Goal: Information Seeking & Learning: Learn about a topic

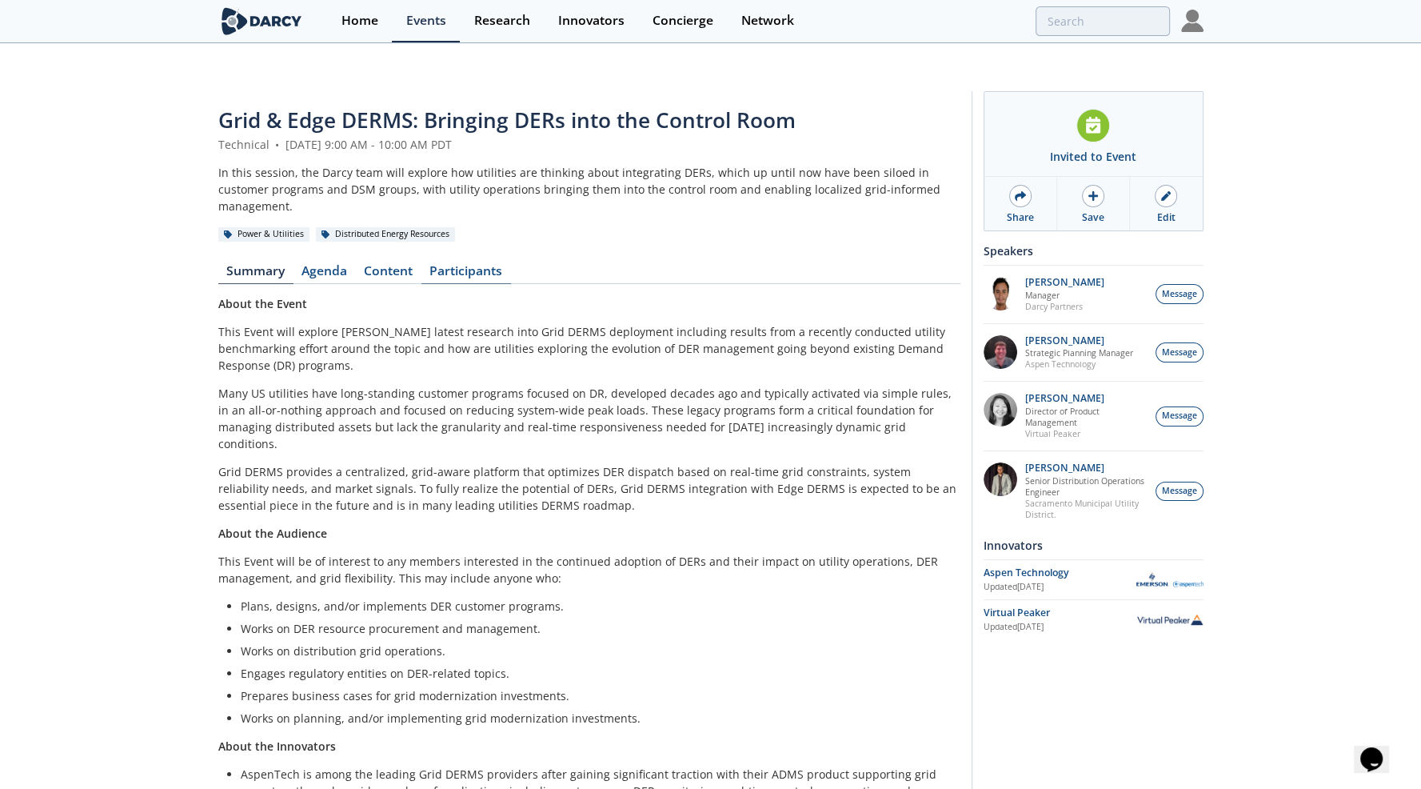
click at [454, 265] on link "Participants" at bounding box center [467, 274] width 90 height 19
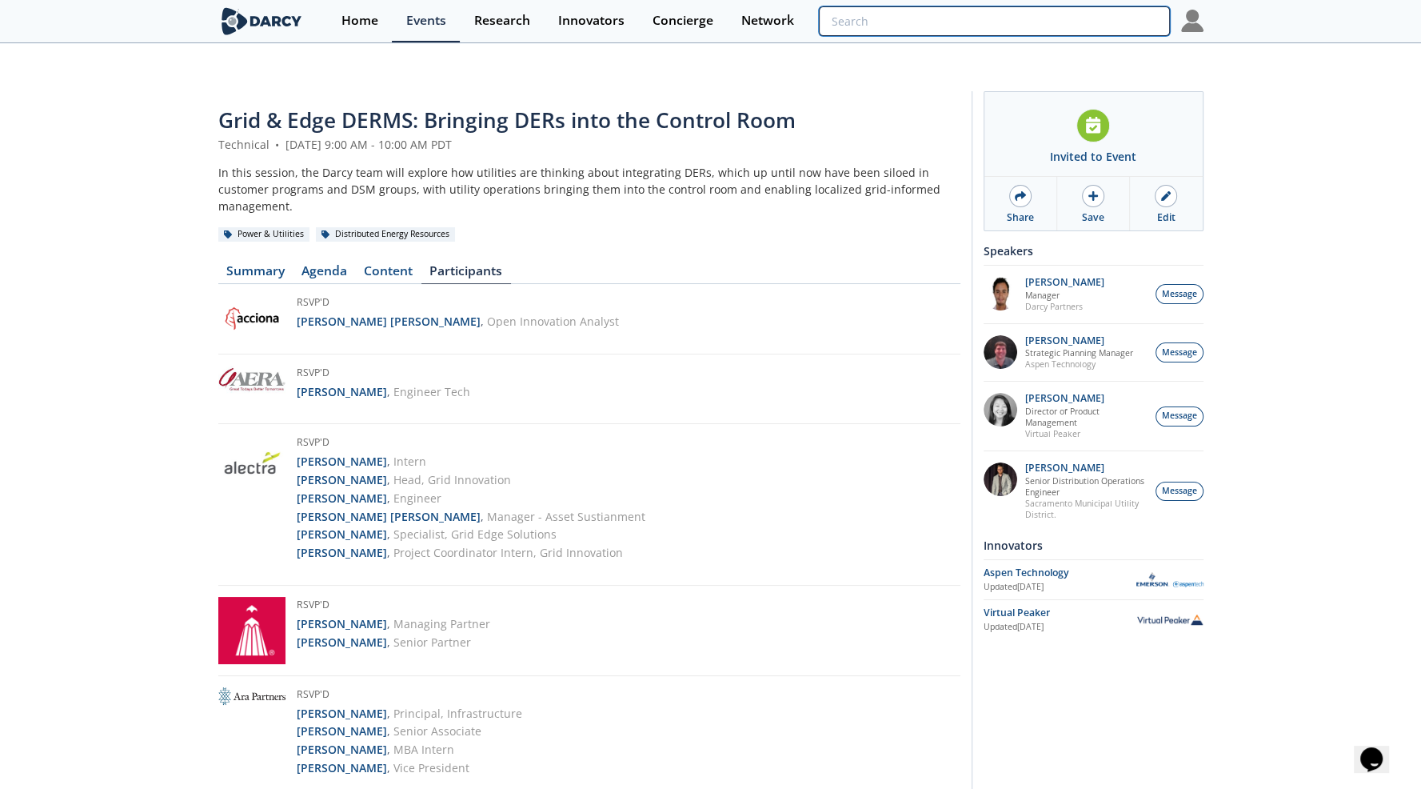
click at [1094, 20] on input "search" at bounding box center [994, 21] width 350 height 30
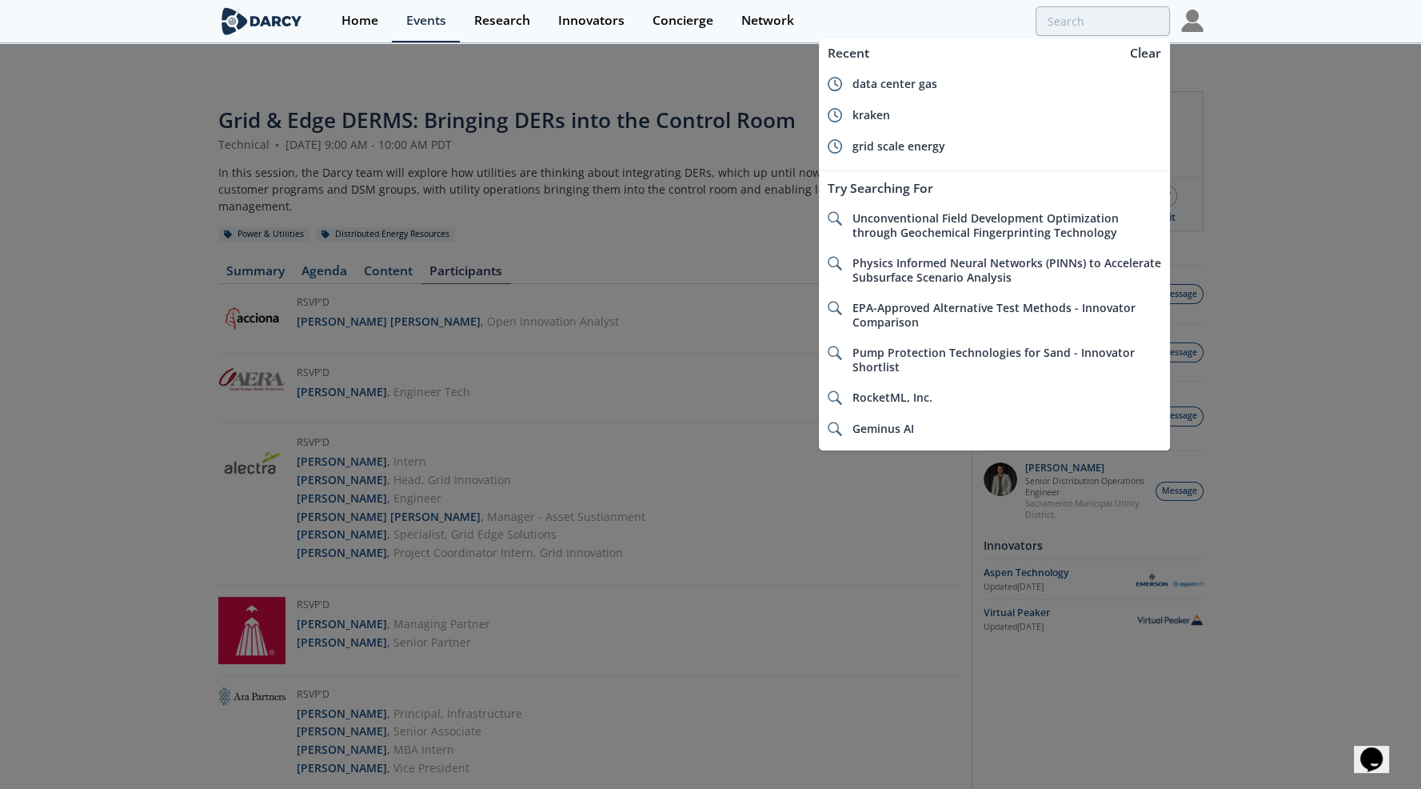
click at [729, 146] on div at bounding box center [710, 394] width 1421 height 789
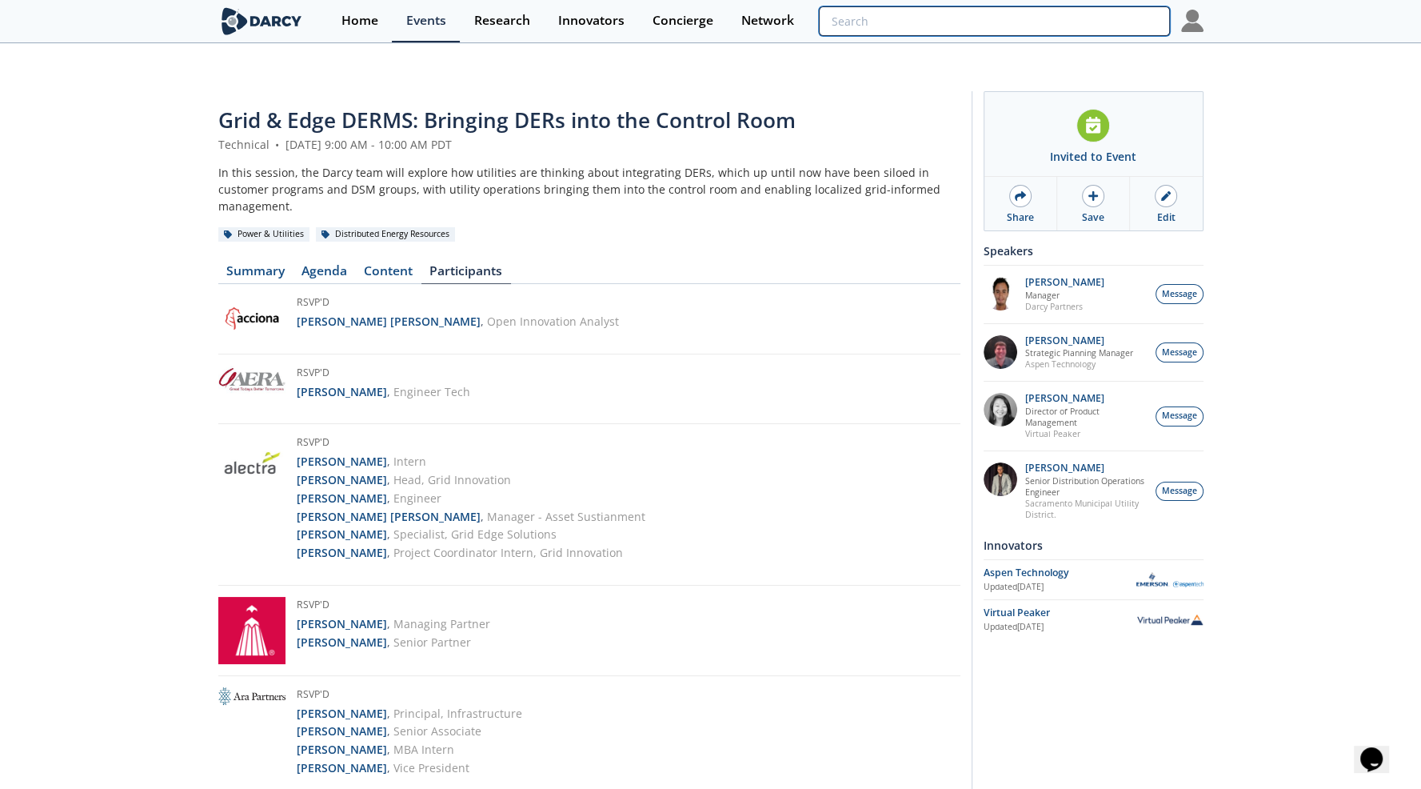
click at [1064, 16] on input "search" at bounding box center [994, 21] width 350 height 30
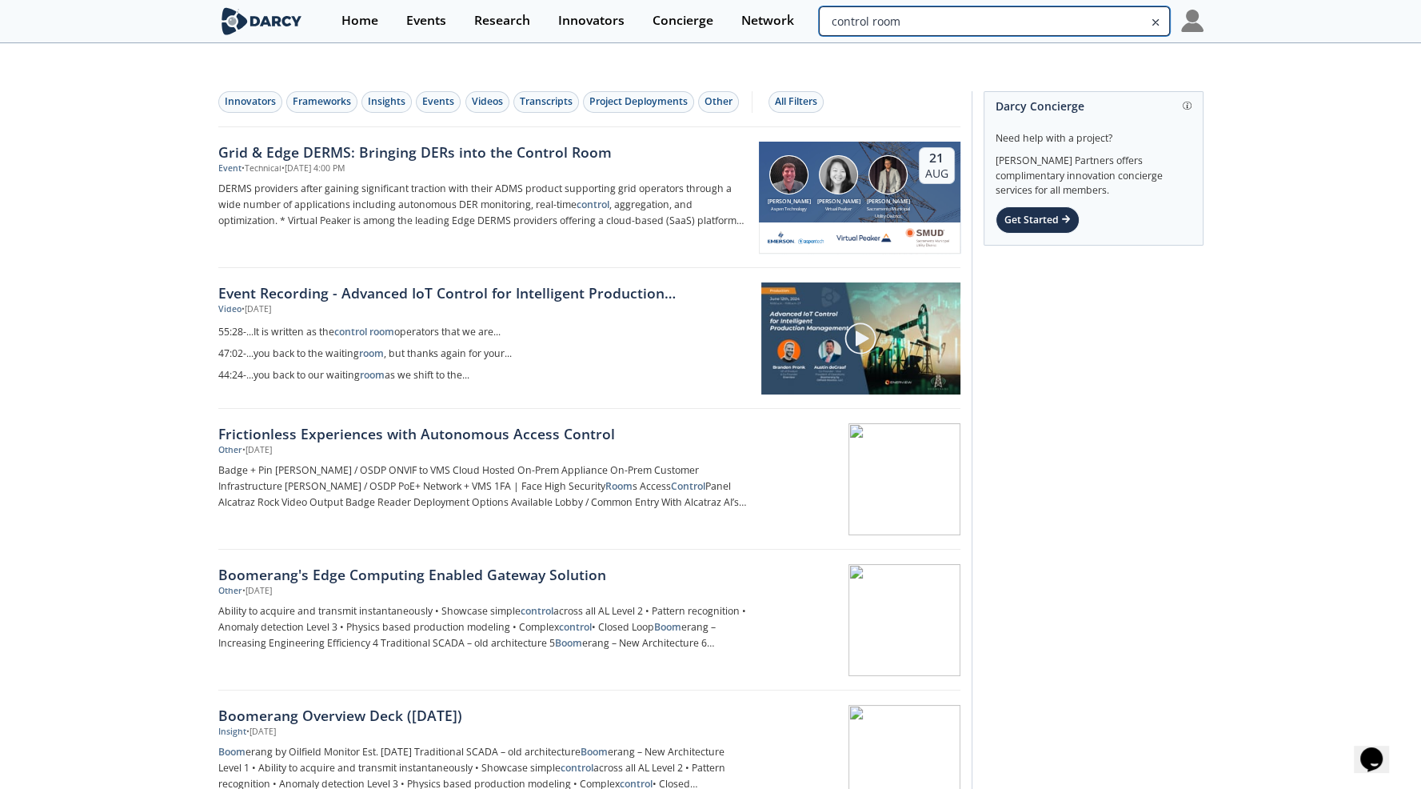
click at [1125, 28] on input "control room" at bounding box center [994, 21] width 350 height 30
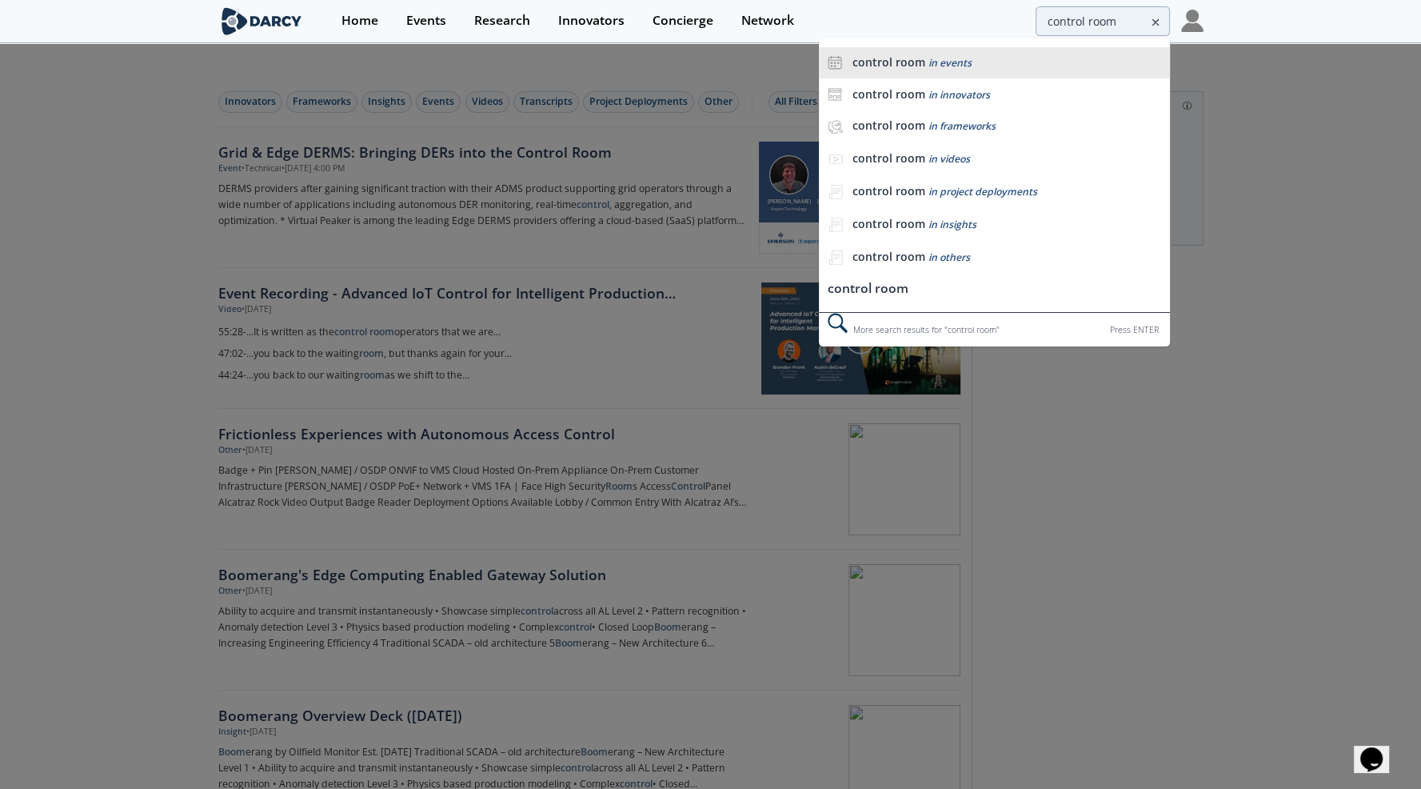
click at [915, 67] on b "control room" at bounding box center [888, 61] width 73 height 15
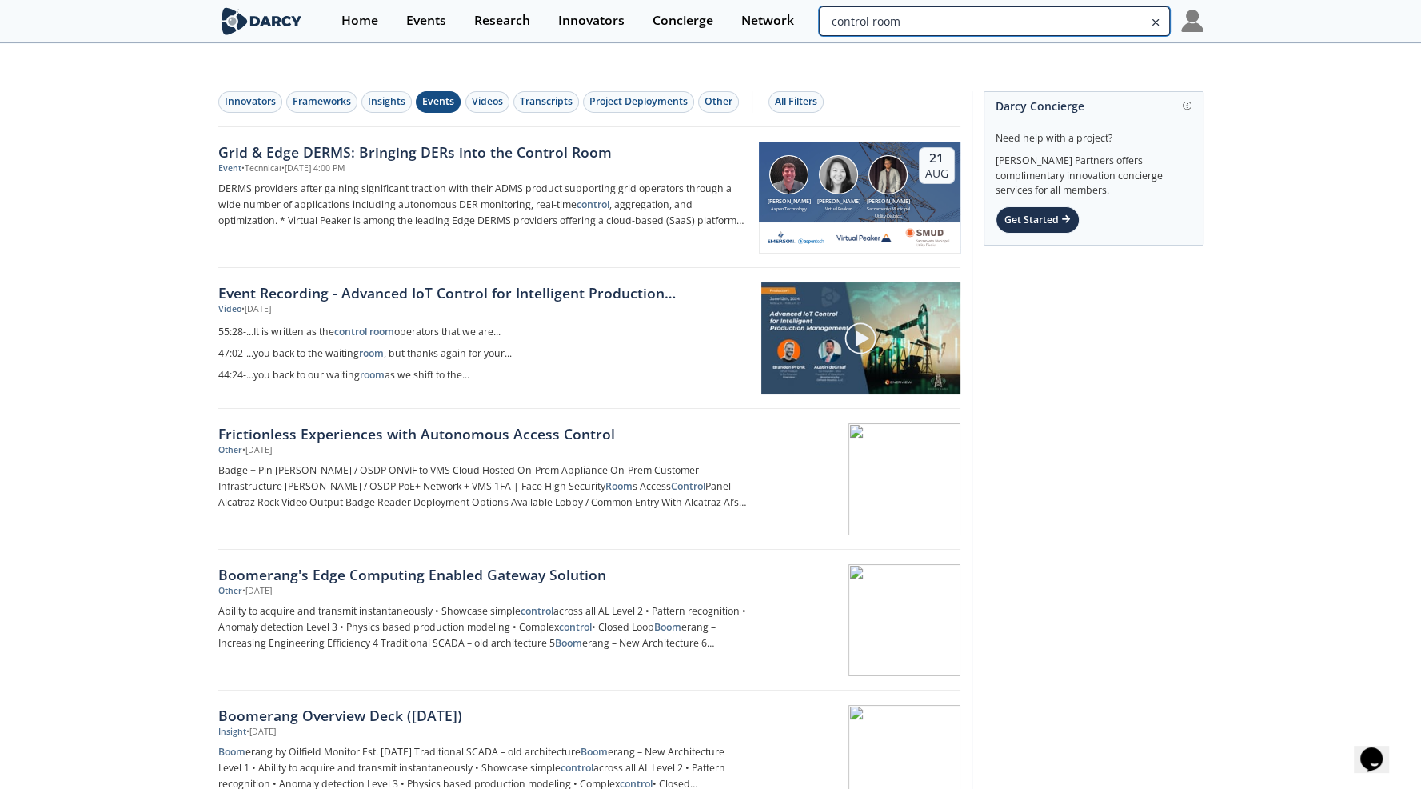
click at [1083, 19] on input "control room" at bounding box center [994, 21] width 350 height 30
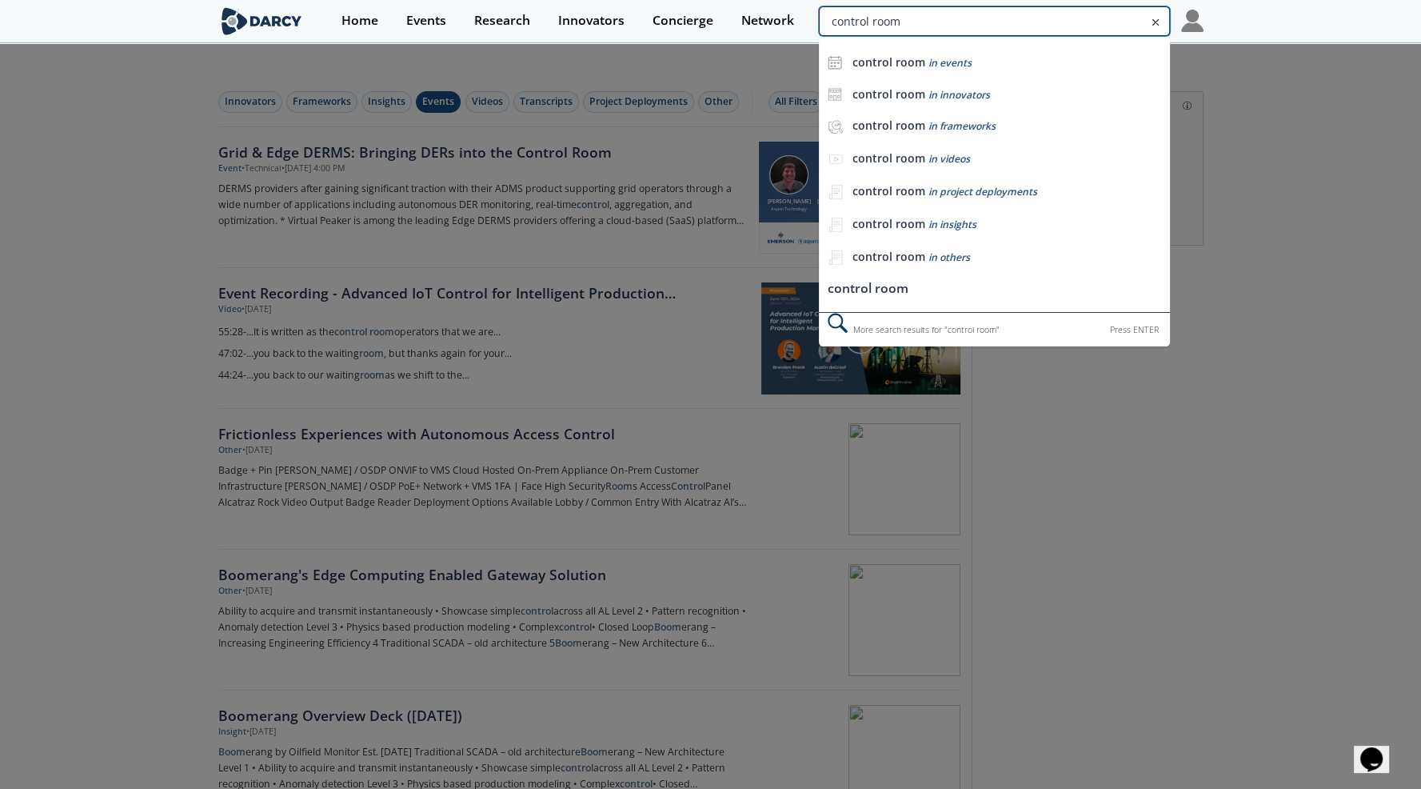
click at [1083, 19] on input "control room" at bounding box center [994, 21] width 350 height 30
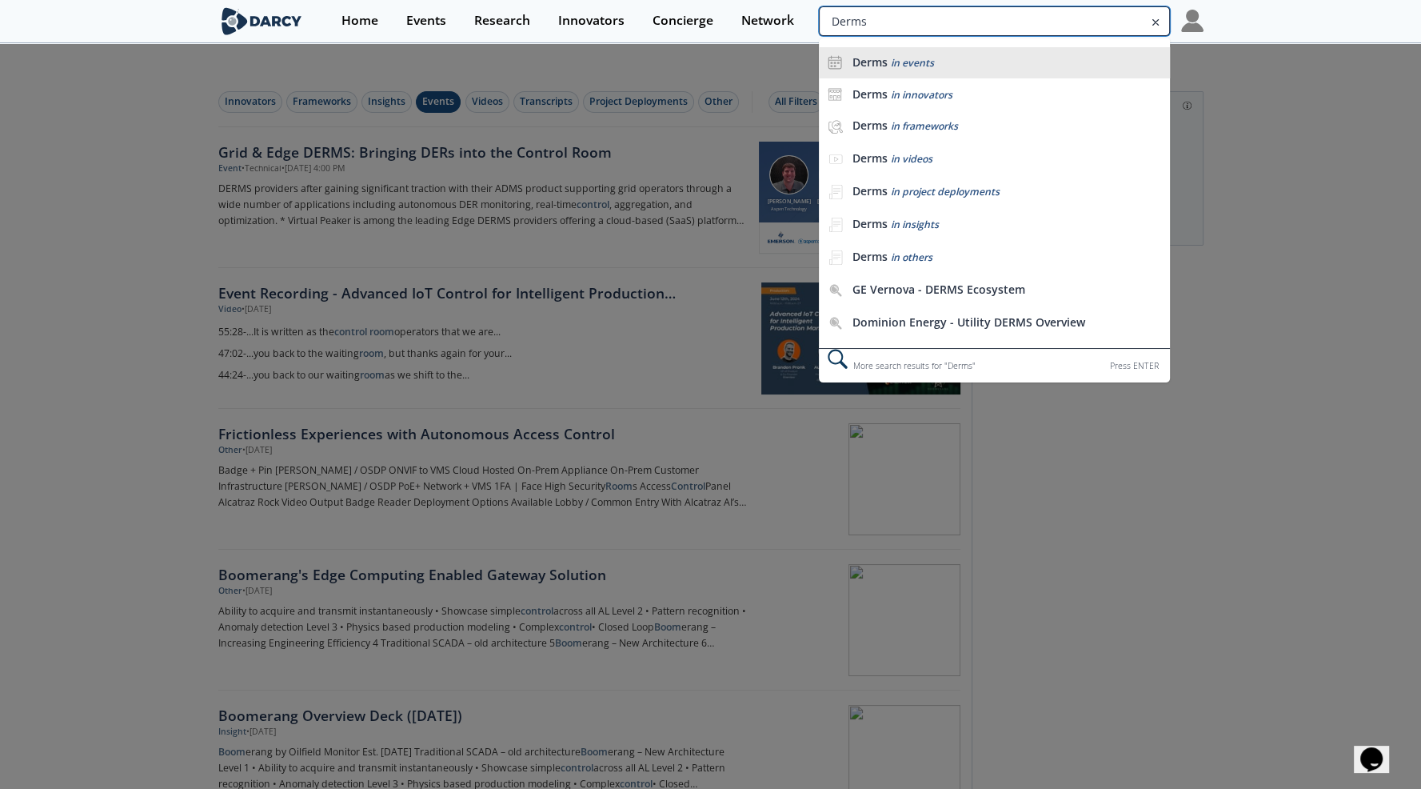
type input "Derms"
click at [957, 58] on div "Derms in events" at bounding box center [1007, 62] width 310 height 15
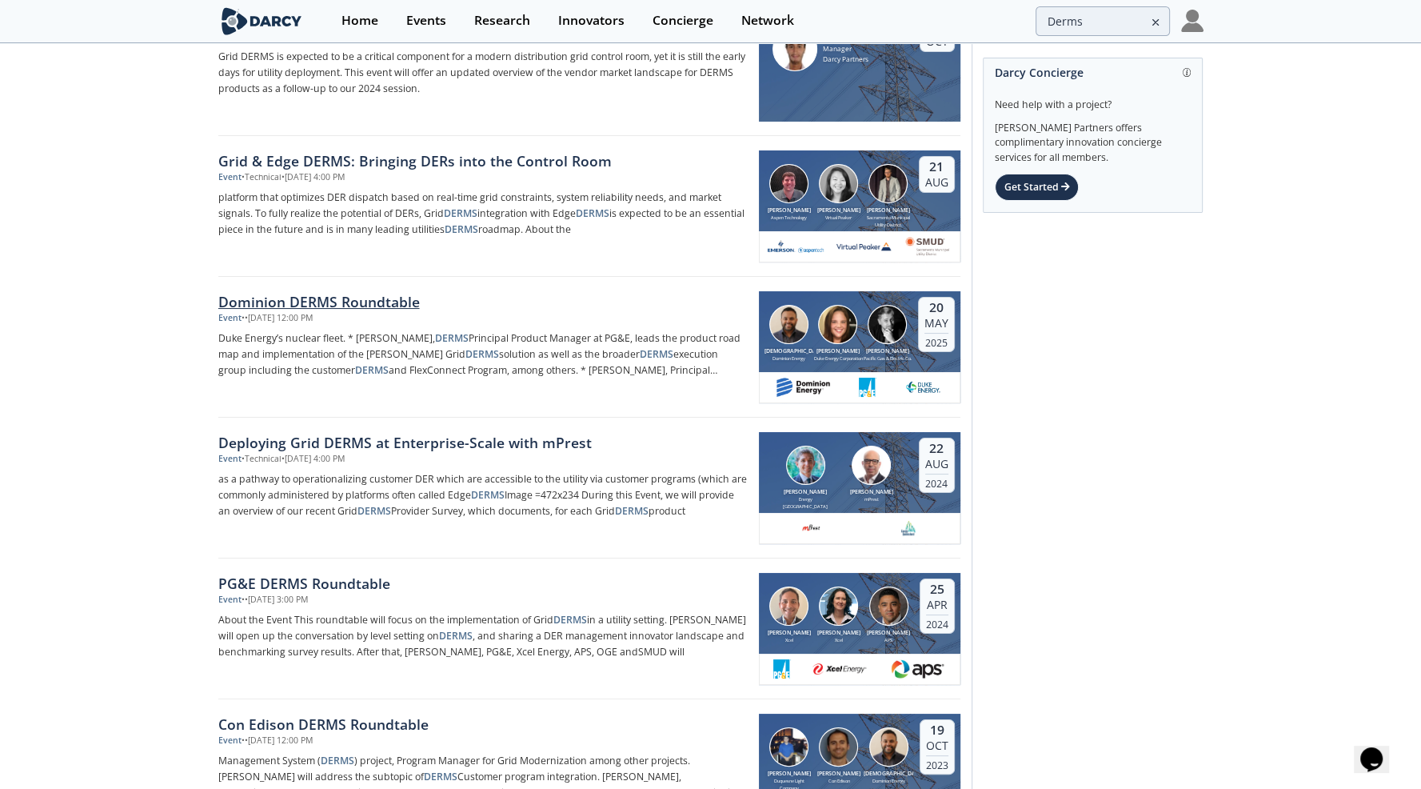
scroll to position [160, 0]
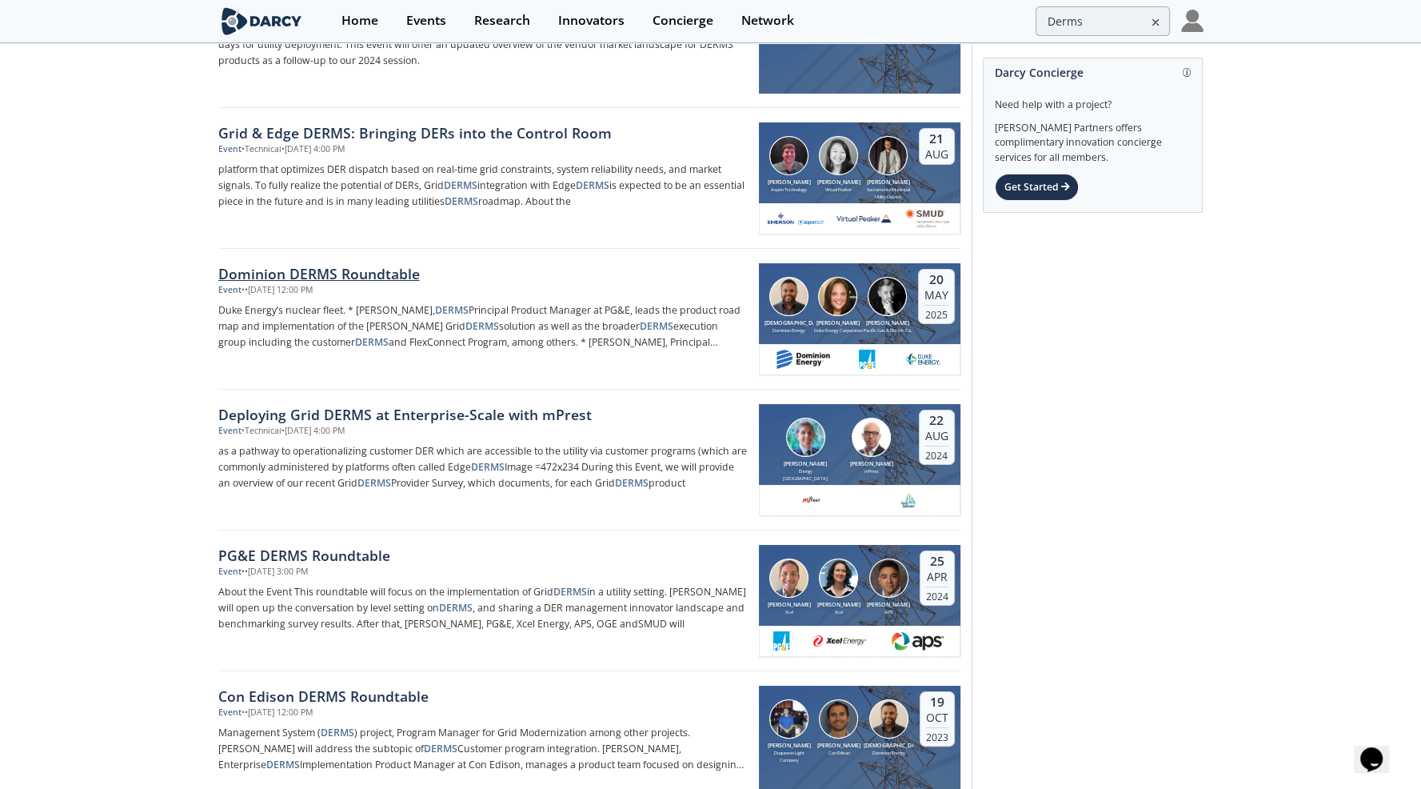
click at [342, 263] on div "Dominion DERMS Roundtable" at bounding box center [482, 273] width 529 height 21
click at [402, 404] on div "Deploying Grid DERMS at Enterprise-Scale with mPrest" at bounding box center [482, 414] width 529 height 21
